Goal: Navigation & Orientation: Find specific page/section

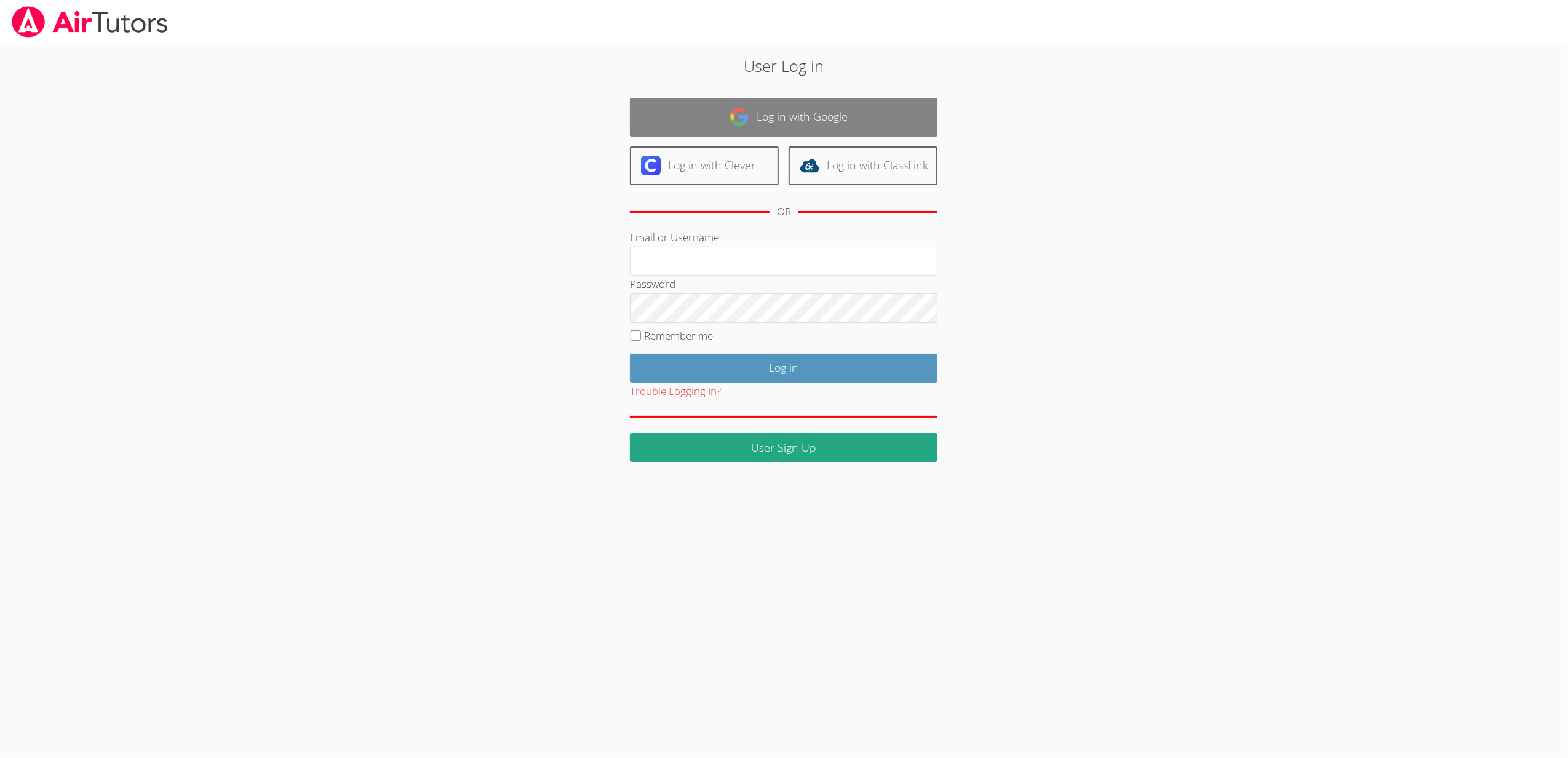
type input "[EMAIL_ADDRESS][DOMAIN_NAME]"
click at [692, 108] on link "Log in with Google" at bounding box center [784, 117] width 308 height 39
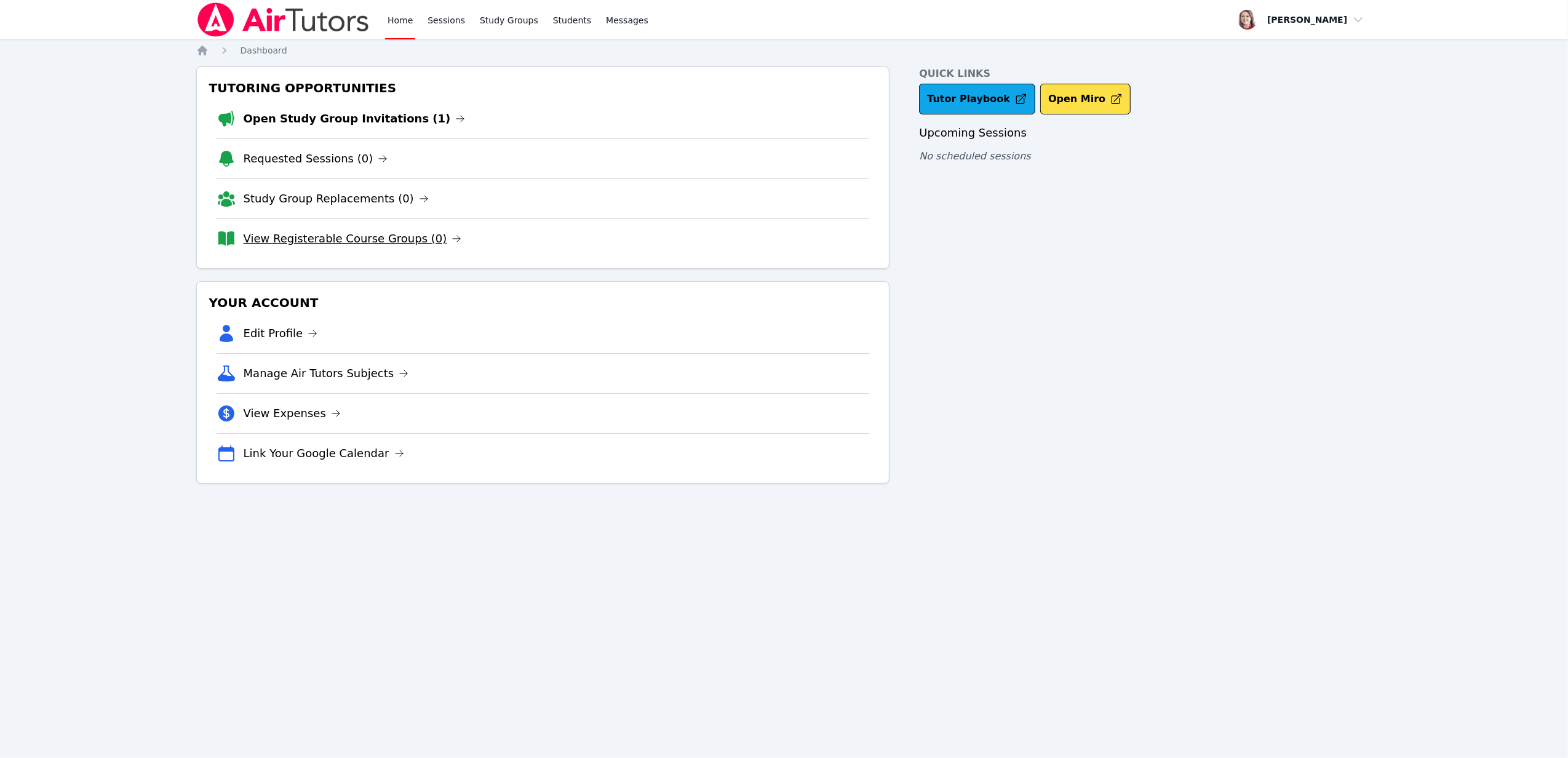
click at [409, 245] on link "View Registerable Course Groups (0)" at bounding box center [352, 239] width 218 height 18
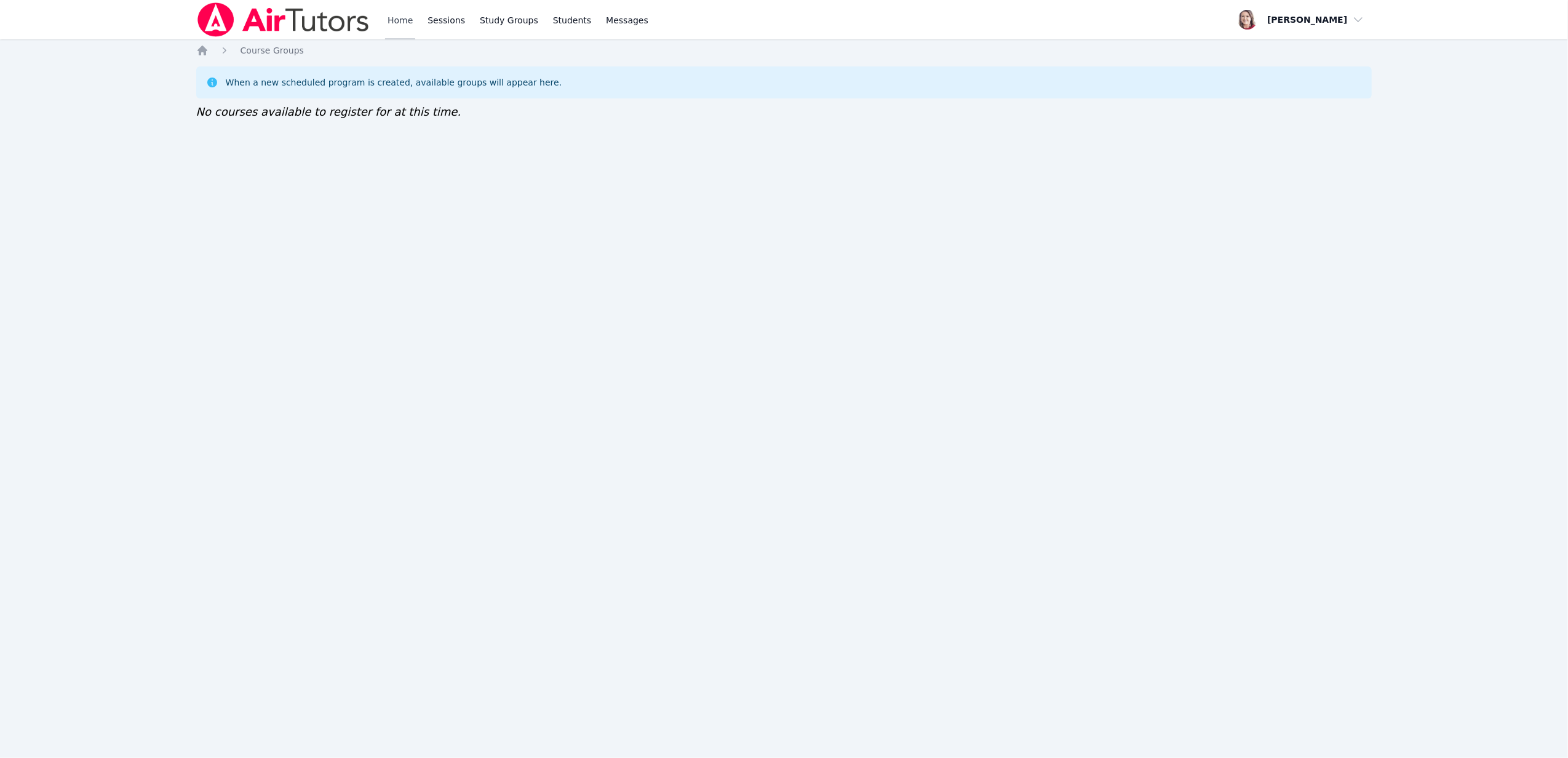
click at [401, 22] on link "Home" at bounding box center [399, 19] width 30 height 39
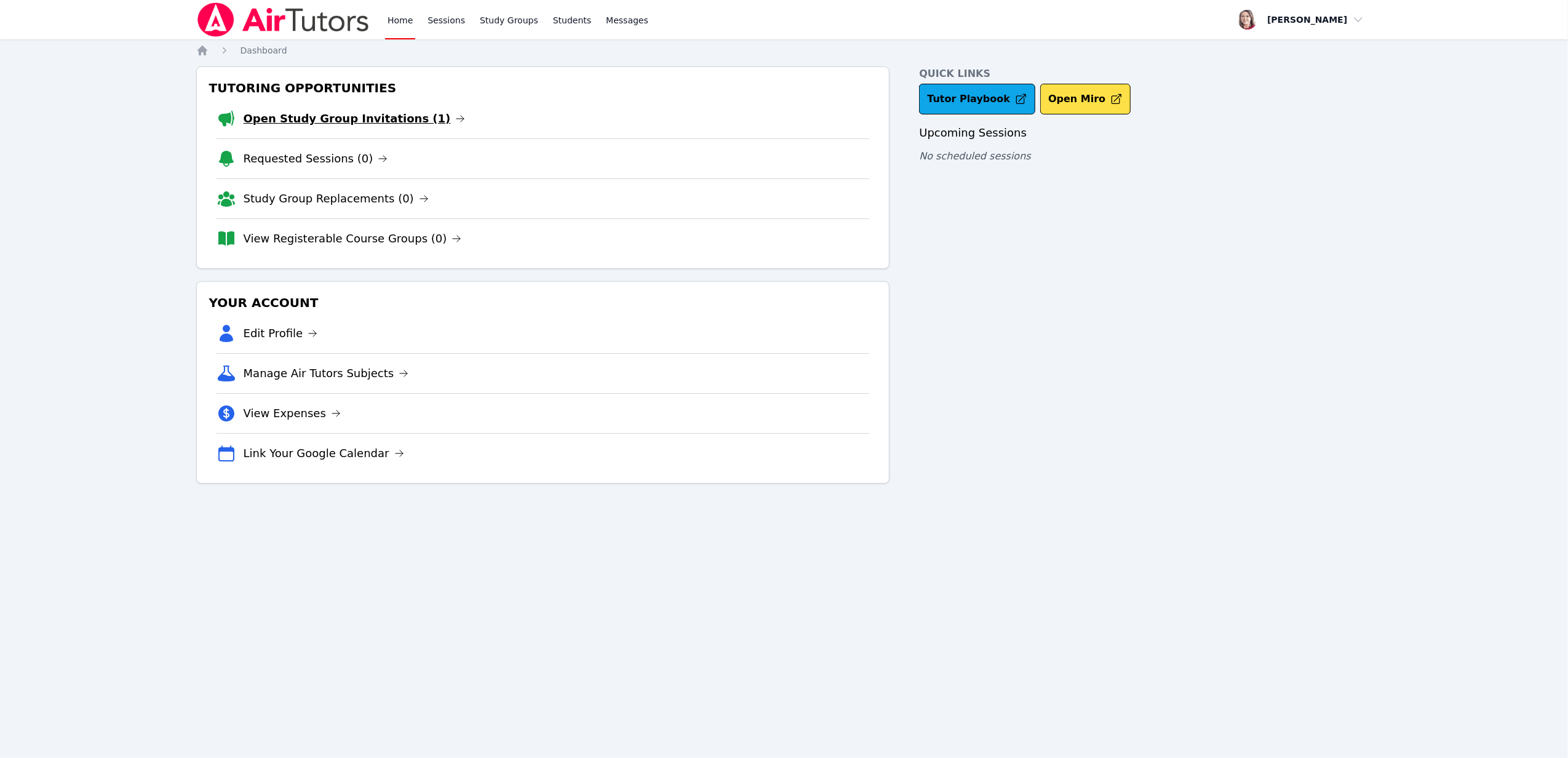
click at [356, 119] on link "Open Study Group Invitations (1)" at bounding box center [354, 119] width 222 height 18
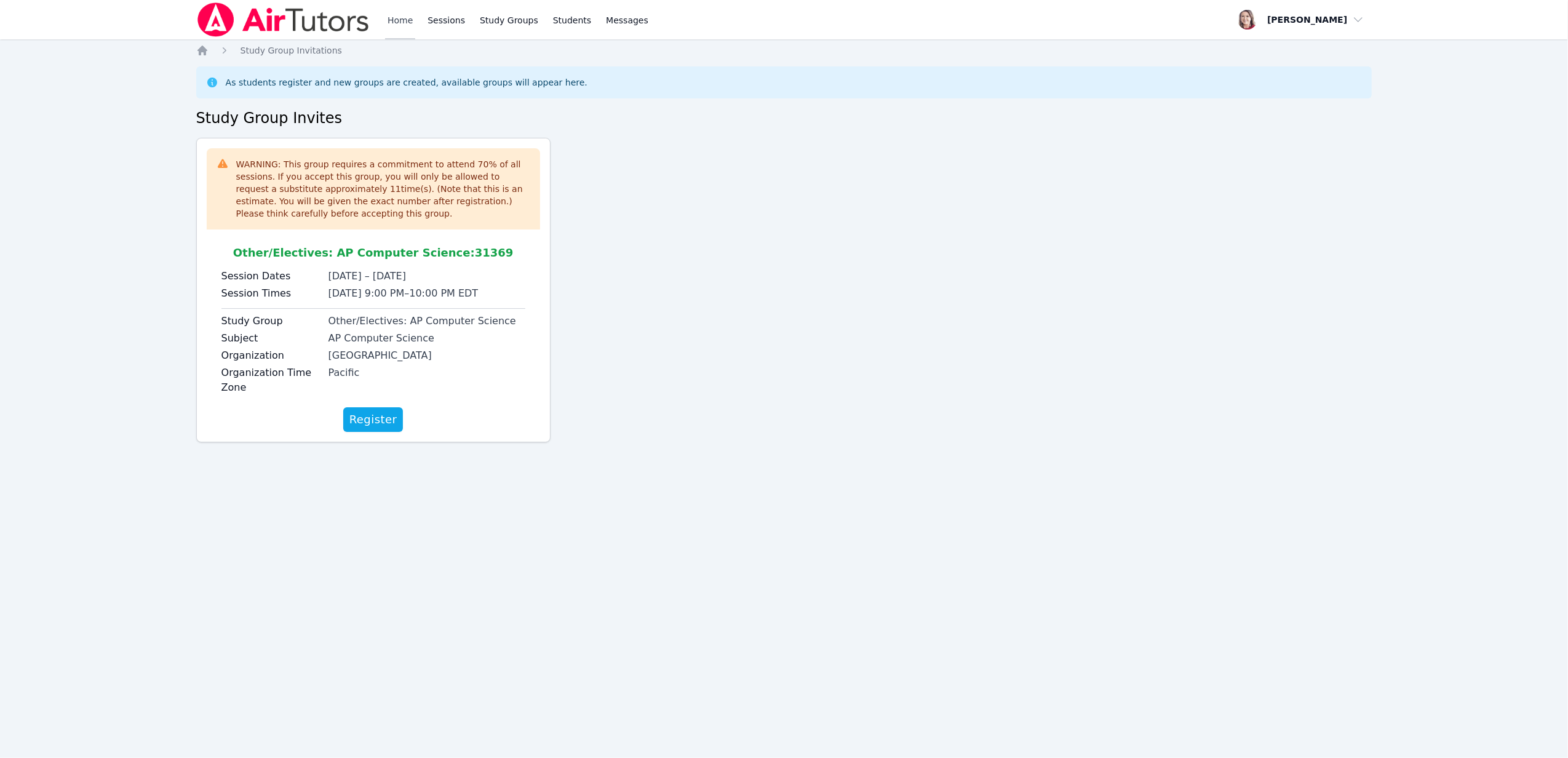
click at [396, 22] on link "Home" at bounding box center [399, 19] width 30 height 39
